Goal: Information Seeking & Learning: Learn about a topic

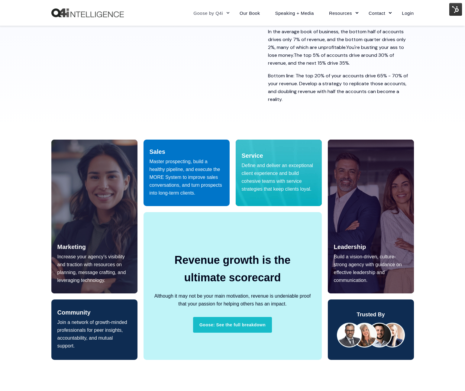
scroll to position [100, 0]
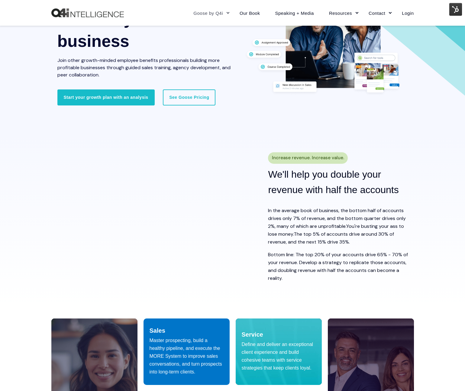
click at [451, 8] on img at bounding box center [455, 9] width 13 height 13
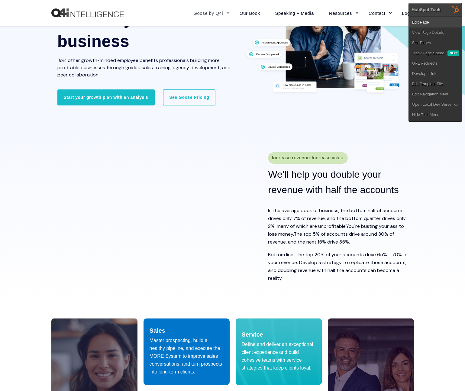
click at [442, 24] on link "Edit Page" at bounding box center [435, 22] width 53 height 10
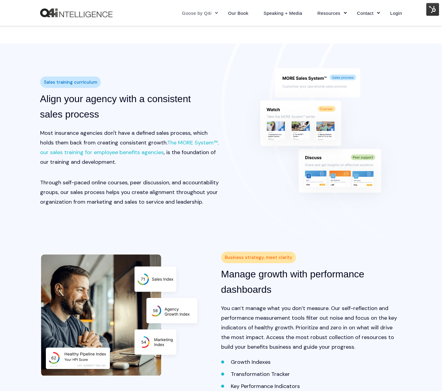
scroll to position [821, 0]
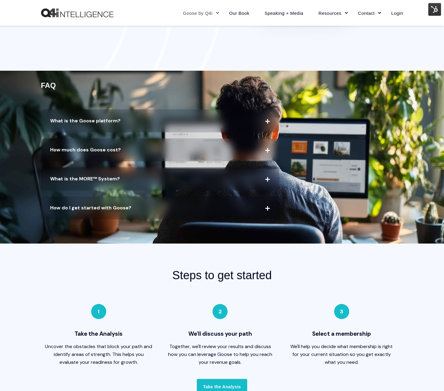
scroll to position [1210, 0]
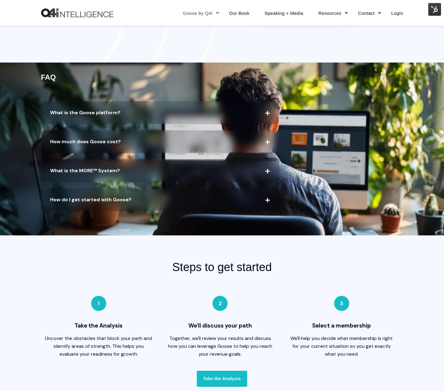
click at [146, 114] on span "What is the Goose platform?" at bounding box center [160, 112] width 239 height 23
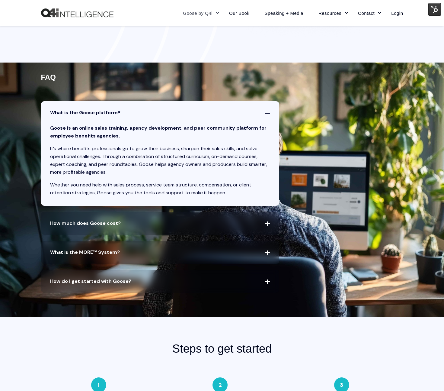
click at [146, 114] on span "What is the Goose platform?" at bounding box center [160, 112] width 239 height 23
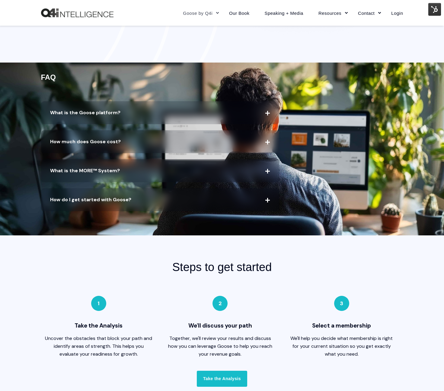
click at [139, 147] on span "How much does Goose cost?" at bounding box center [160, 141] width 239 height 23
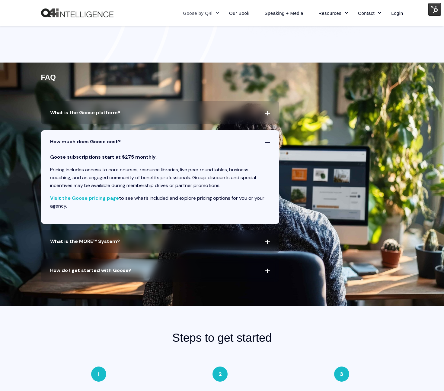
click at [130, 240] on span "What is the MORE™ System?" at bounding box center [160, 241] width 239 height 23
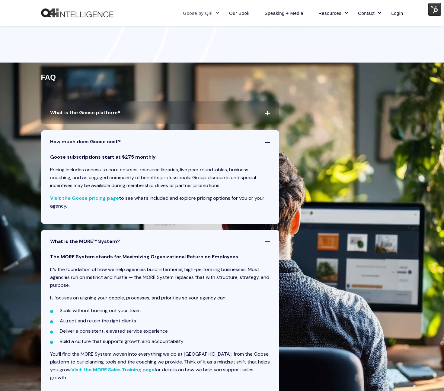
click at [113, 251] on span "What is the MORE™ System?" at bounding box center [160, 241] width 239 height 23
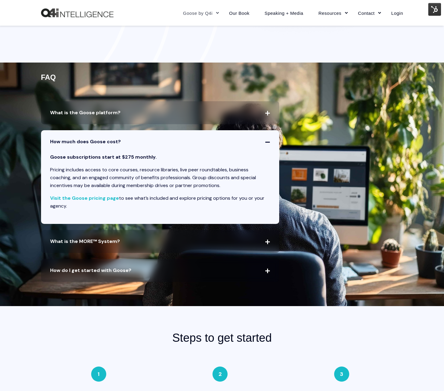
click at [125, 148] on span "How much does Goose cost?" at bounding box center [160, 141] width 239 height 23
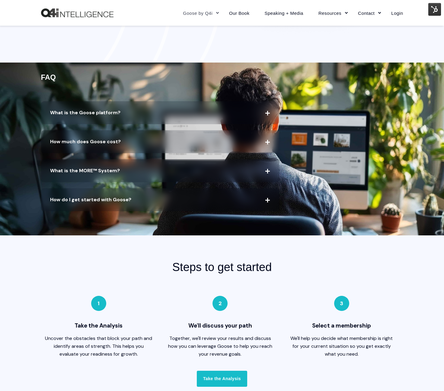
click at [114, 201] on span "How do I get started with Goose?" at bounding box center [160, 199] width 239 height 23
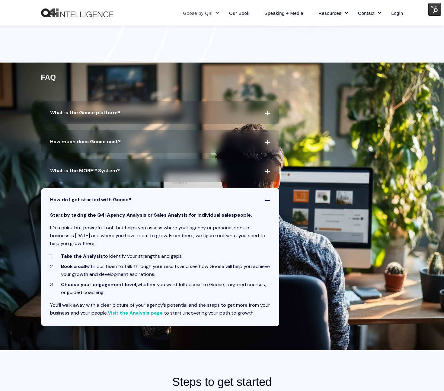
click at [114, 201] on span "How do I get started with Goose?" at bounding box center [160, 199] width 239 height 23
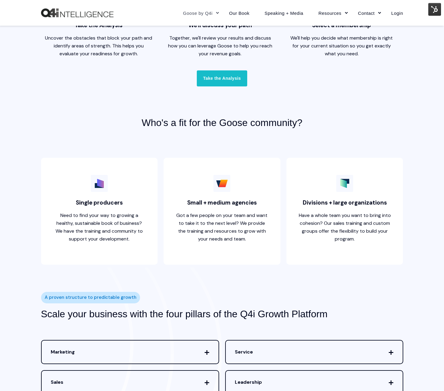
scroll to position [1556, 0]
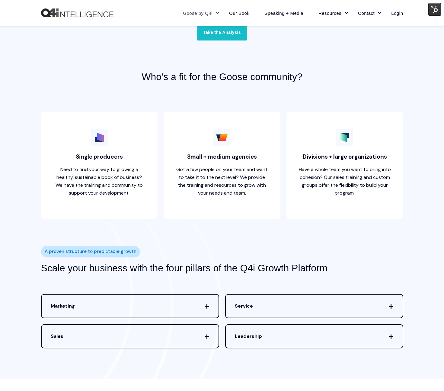
click at [189, 324] on div "Sales The Sales pillar is all about equipping users with repeatable, flexible s…" at bounding box center [130, 336] width 178 height 24
click at [187, 337] on span "Sales" at bounding box center [130, 336] width 177 height 23
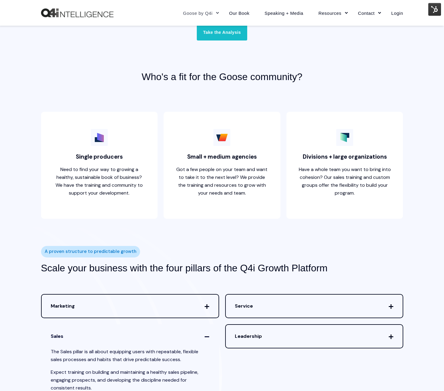
click at [187, 337] on span "Sales" at bounding box center [130, 336] width 177 height 23
